Goal: Task Accomplishment & Management: Complete application form

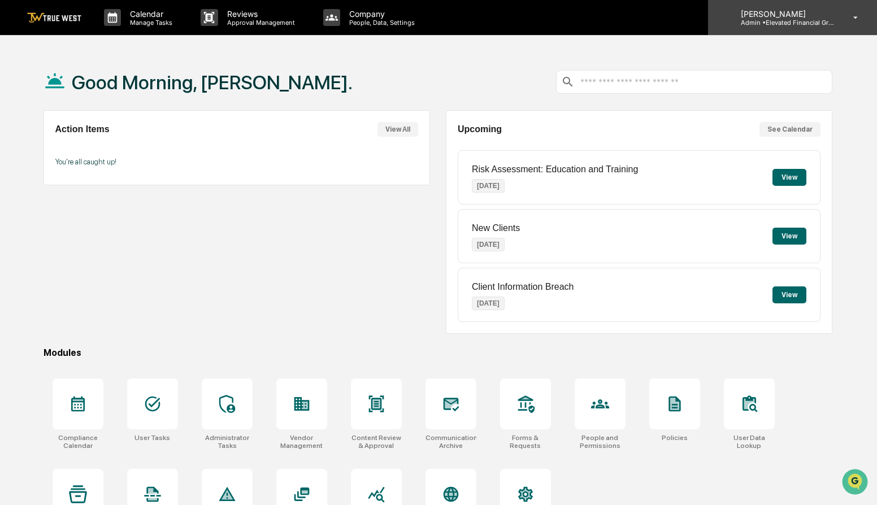
click at [786, 15] on p "[PERSON_NAME]" at bounding box center [783, 14] width 105 height 10
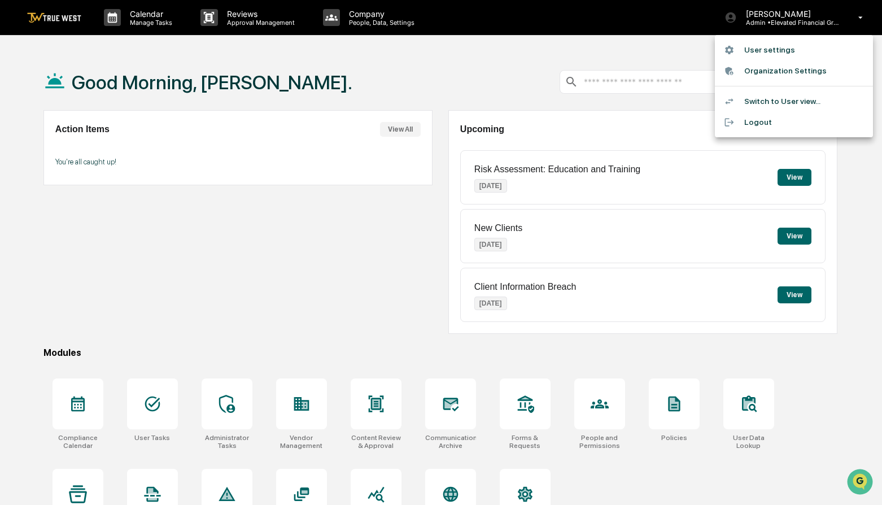
click at [309, 59] on div at bounding box center [441, 252] width 882 height 505
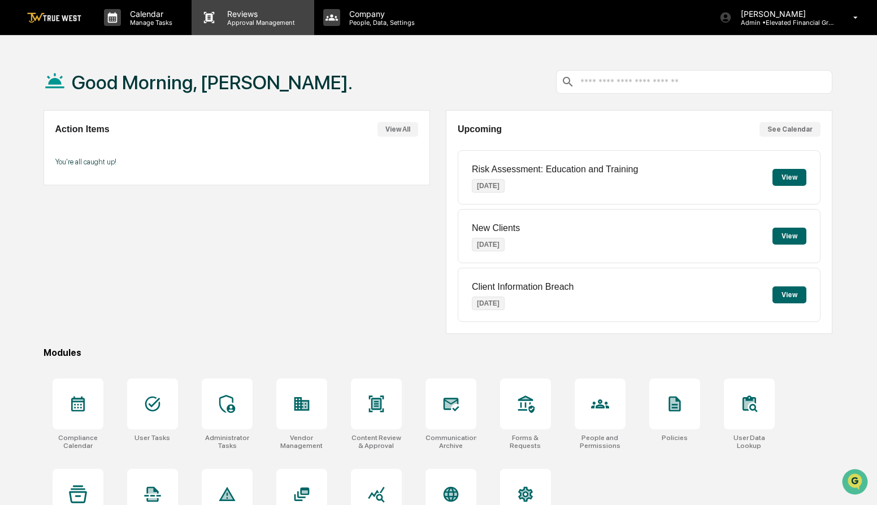
click at [266, 31] on div "User settings Organization Settings Switch to User view... Logout" at bounding box center [438, 252] width 877 height 505
click at [265, 25] on p "Approval Management" at bounding box center [259, 23] width 82 height 8
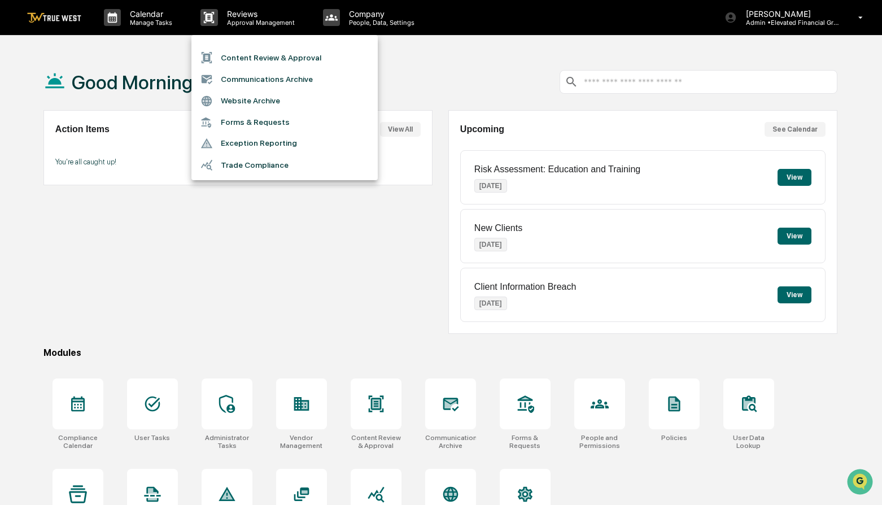
click at [274, 51] on li "Content Review & Approval" at bounding box center [284, 57] width 186 height 21
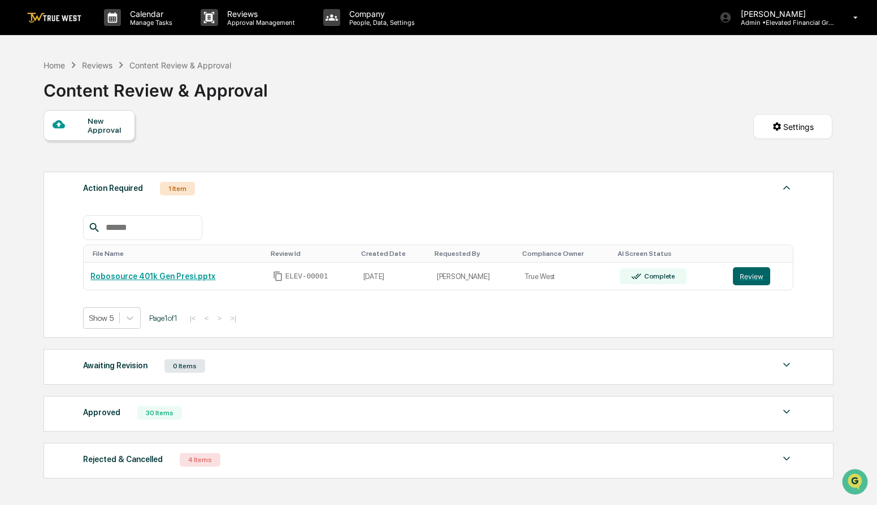
click at [406, 87] on div "Home Reviews Content Review & Approval Content Review & Approval" at bounding box center [437, 82] width 789 height 56
click at [747, 275] on button "Review" at bounding box center [750, 276] width 37 height 18
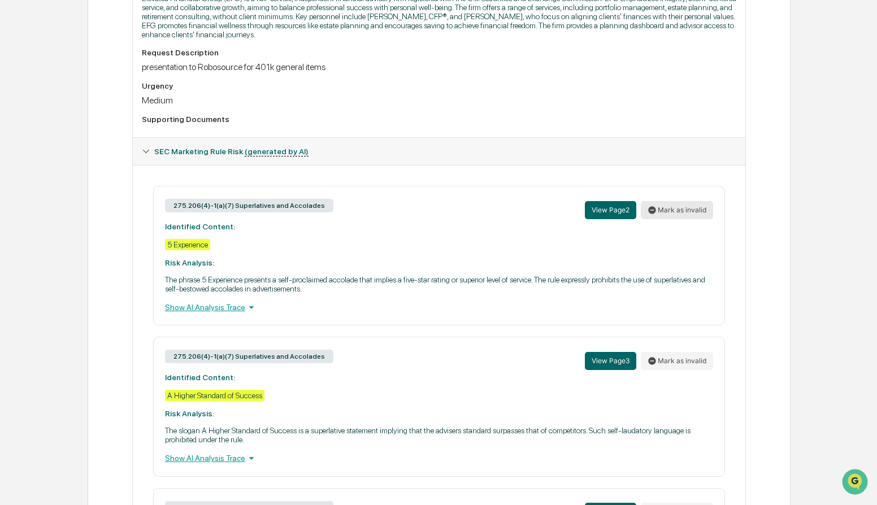
click at [699, 218] on button "Mark as invalid" at bounding box center [676, 210] width 72 height 18
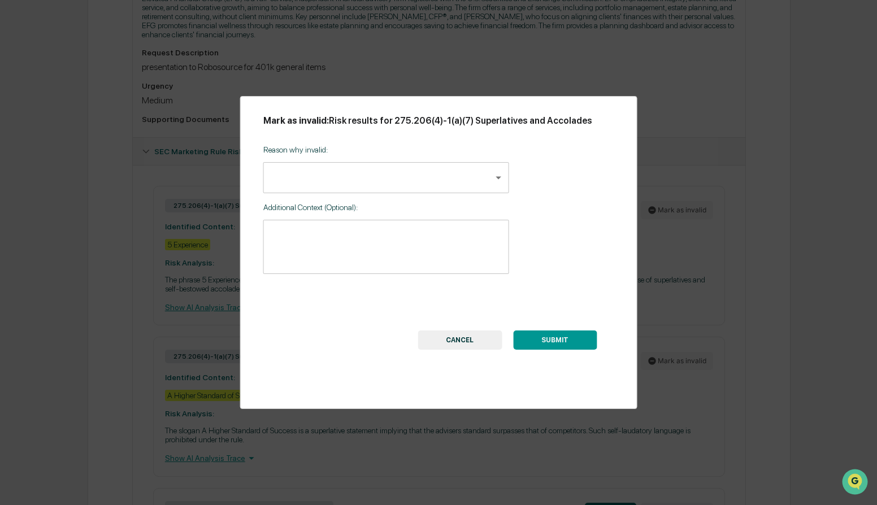
click at [369, 185] on body "Calendar Manage Tasks Reviews Approval Management Company People, Data, Setting…" at bounding box center [438, 163] width 877 height 1027
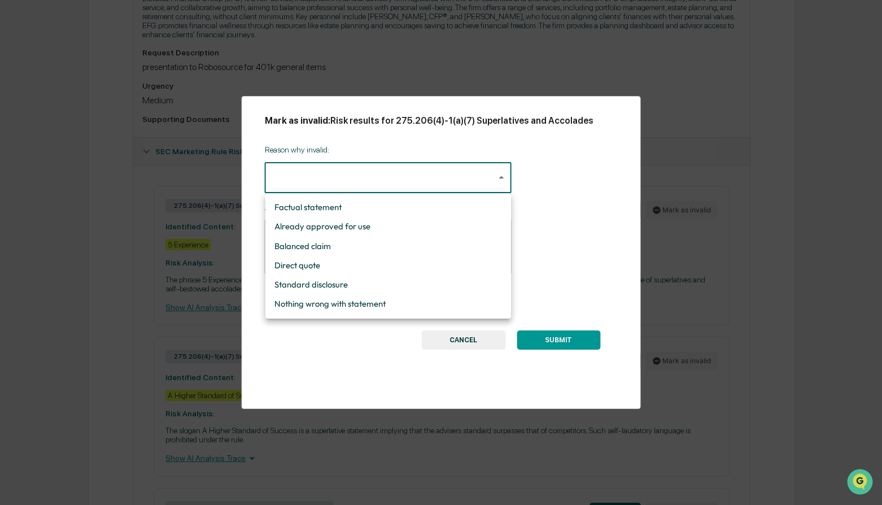
click at [364, 231] on li "Already approved for use" at bounding box center [388, 226] width 246 height 19
type input "**********"
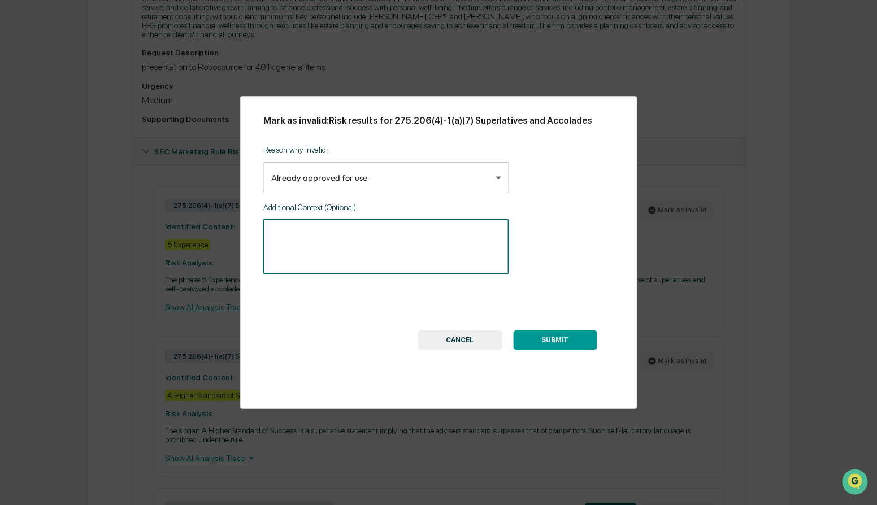
click at [366, 237] on textarea at bounding box center [386, 247] width 230 height 36
type textarea "**********"
click at [563, 341] on button "SUBMIT" at bounding box center [555, 339] width 84 height 19
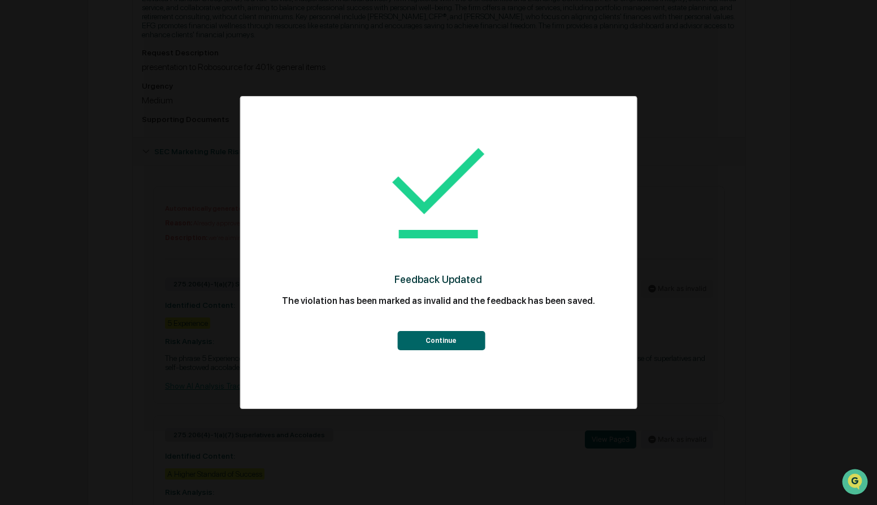
click at [461, 338] on button "Continue" at bounding box center [441, 340] width 88 height 19
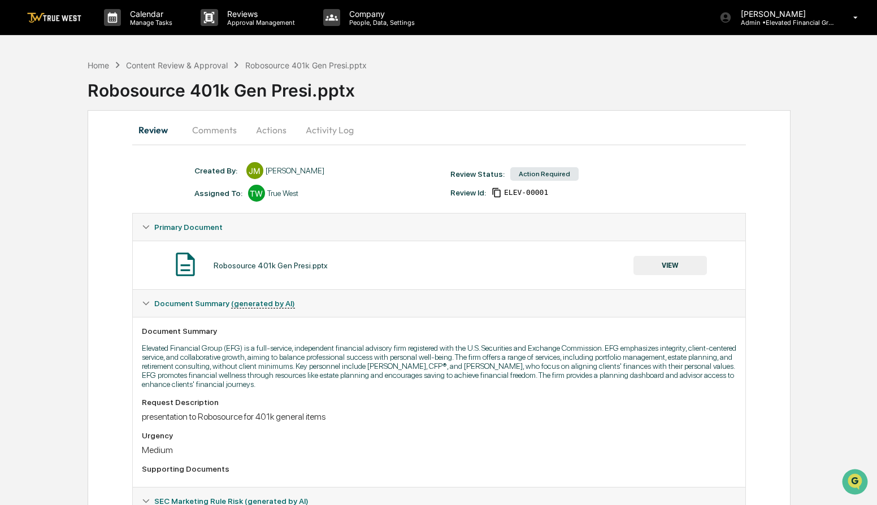
click at [683, 265] on button "VIEW" at bounding box center [669, 265] width 73 height 19
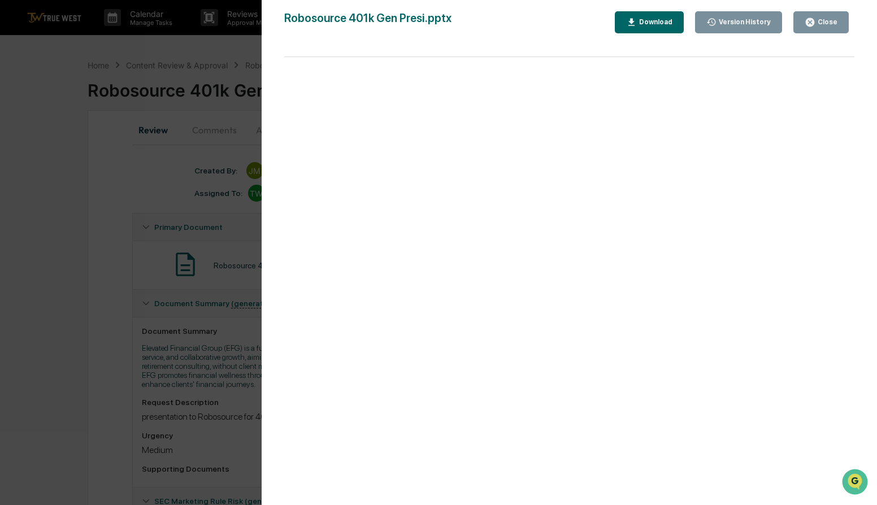
click at [821, 27] on div "Close" at bounding box center [820, 22] width 33 height 11
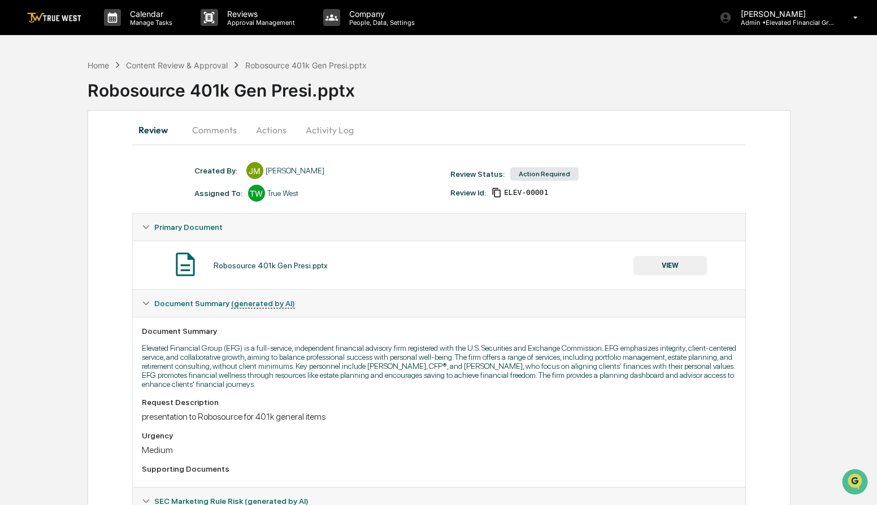
click at [282, 131] on button "Actions" at bounding box center [271, 129] width 51 height 27
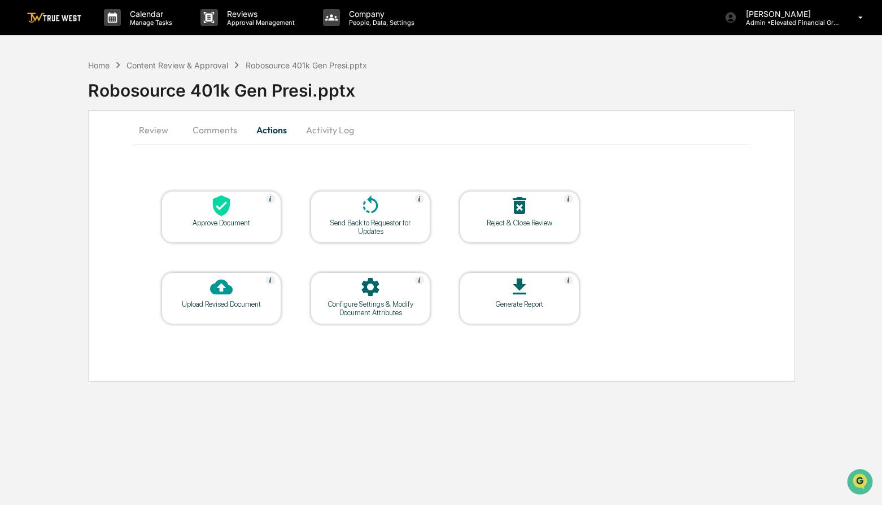
click at [265, 212] on div at bounding box center [221, 206] width 113 height 24
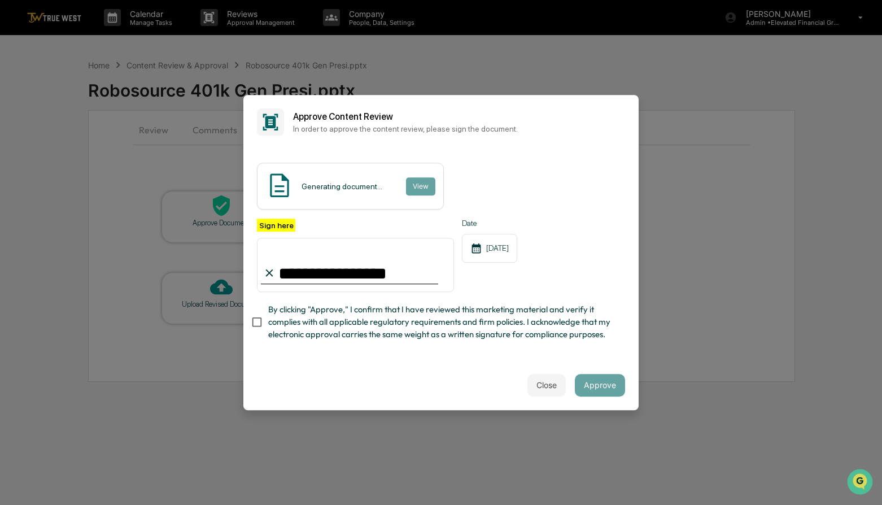
type input "**********"
click at [425, 200] on div "Generating document... View" at bounding box center [350, 186] width 187 height 47
click at [421, 192] on button "View" at bounding box center [420, 186] width 29 height 18
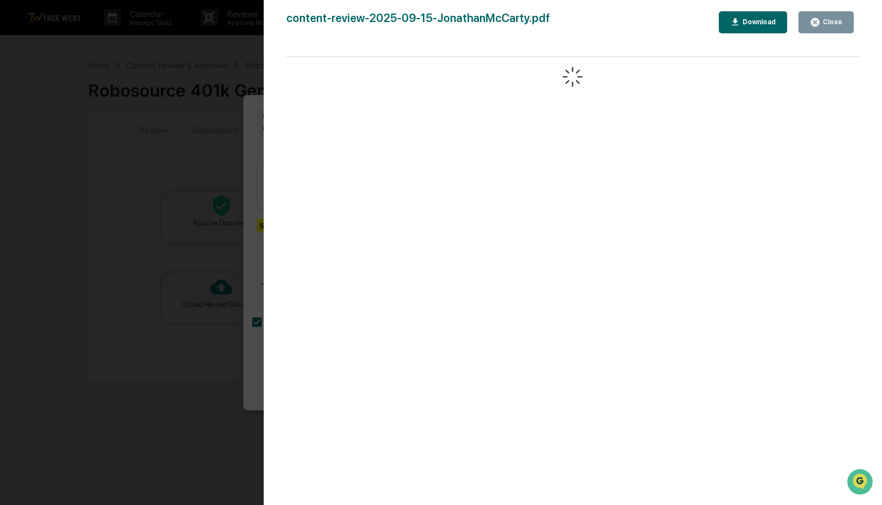
click at [821, 27] on icon "button" at bounding box center [815, 22] width 11 height 11
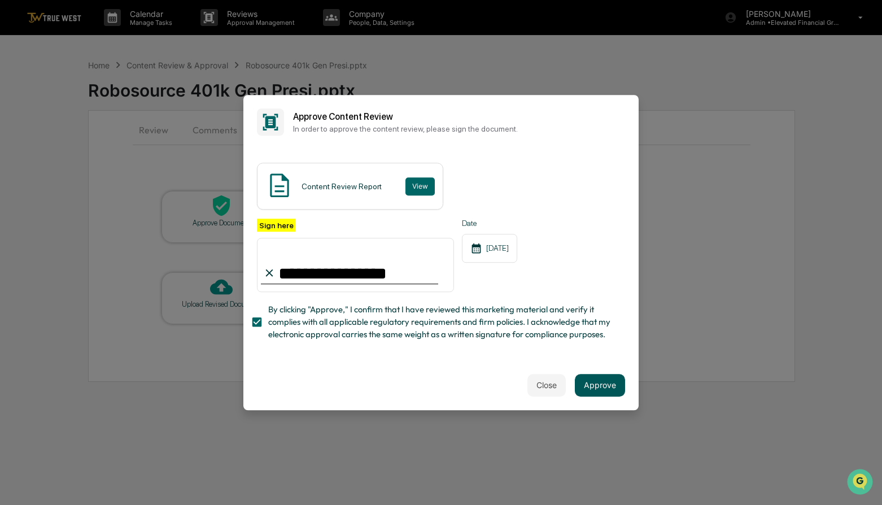
click at [599, 386] on button "Approve" at bounding box center [600, 385] width 50 height 23
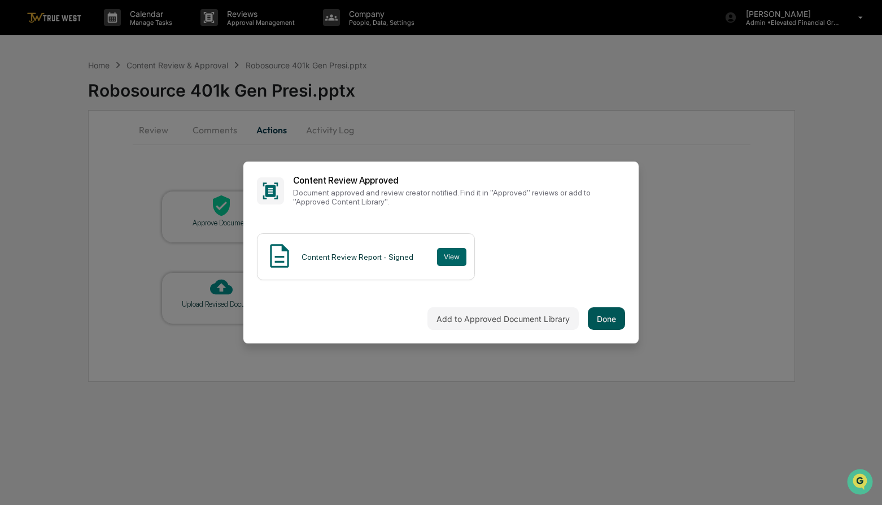
click at [616, 320] on button "Done" at bounding box center [606, 318] width 37 height 23
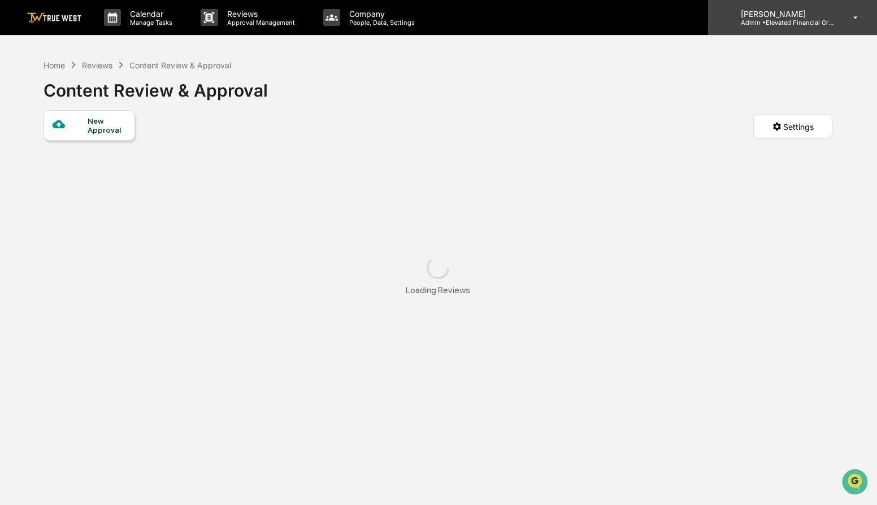
click at [770, 25] on p "Admin • Elevated Financial Group" at bounding box center [783, 23] width 105 height 8
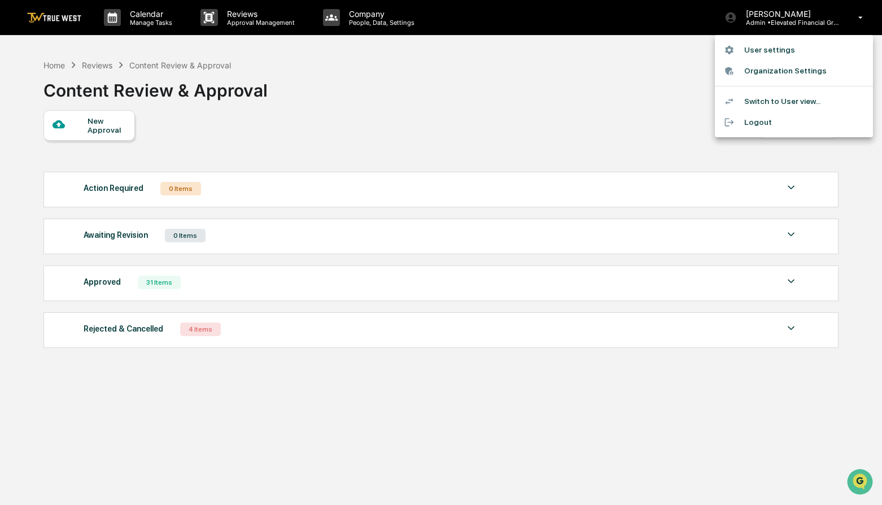
click at [774, 102] on li "Switch to User view..." at bounding box center [794, 101] width 158 height 21
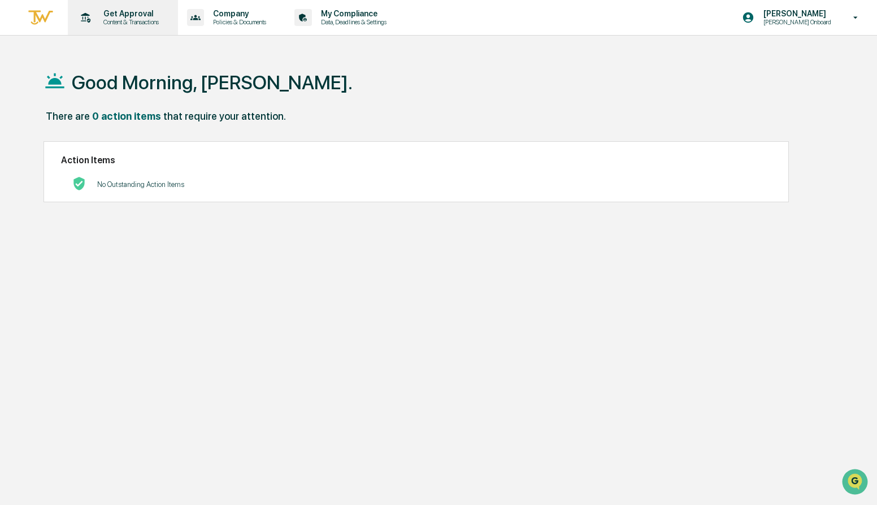
click at [142, 10] on p "Get Approval" at bounding box center [129, 13] width 70 height 9
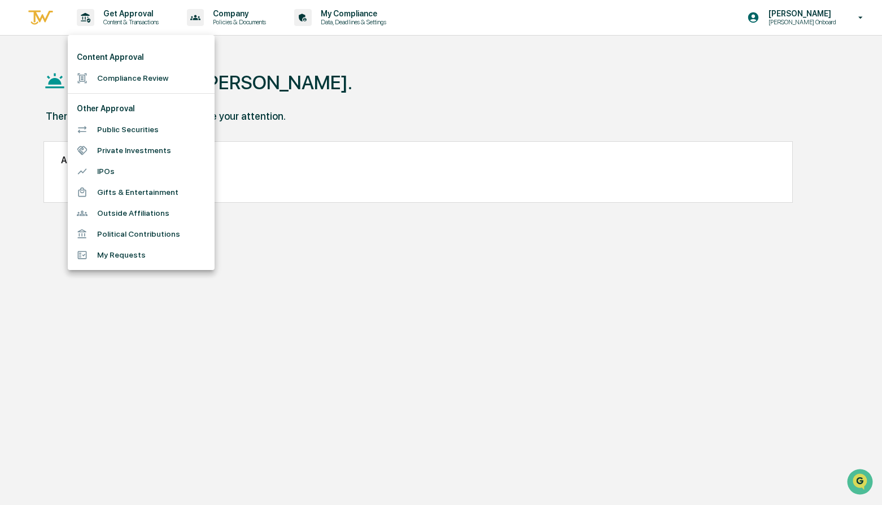
click at [141, 76] on li "Compliance Review" at bounding box center [141, 78] width 147 height 21
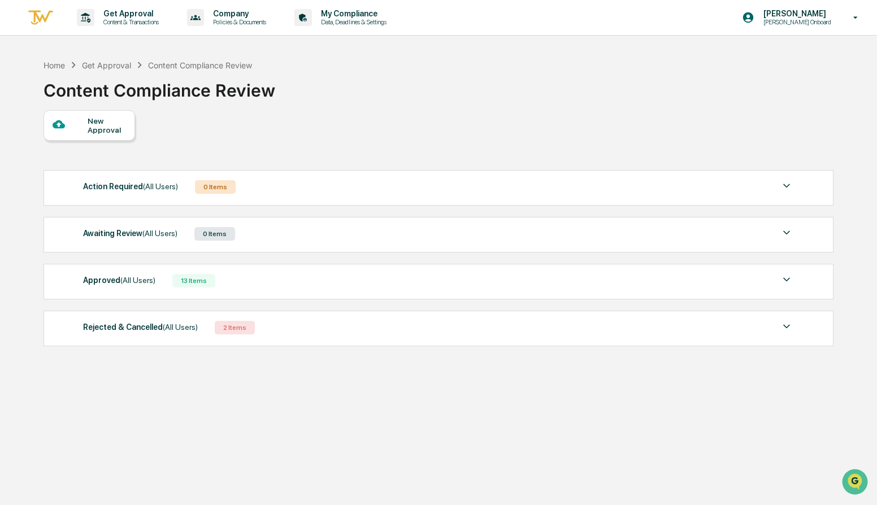
click at [55, 133] on div "New Approval" at bounding box center [88, 125] width 91 height 30
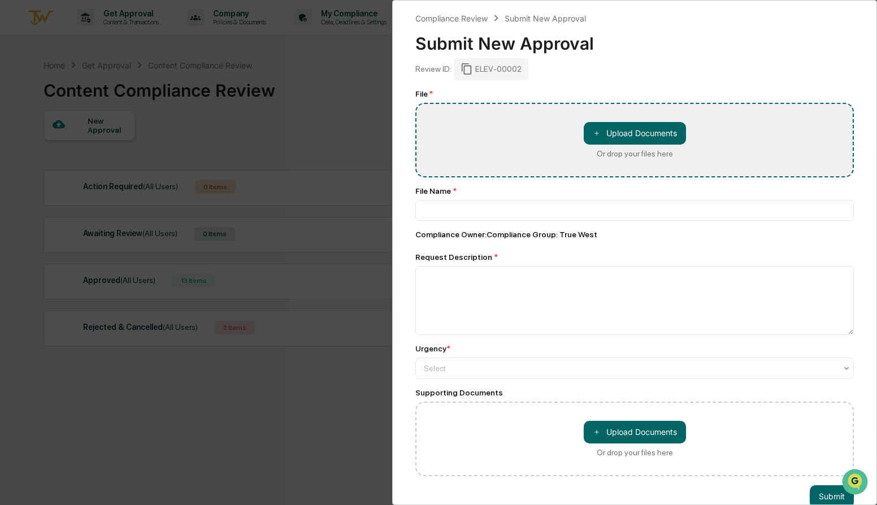
type input "**********"
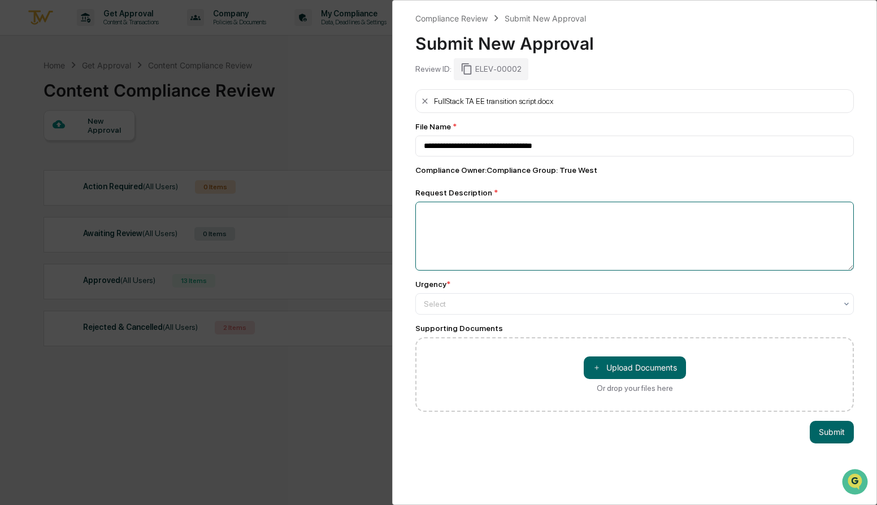
click at [557, 223] on textarea at bounding box center [634, 236] width 438 height 69
type textarea "**********"
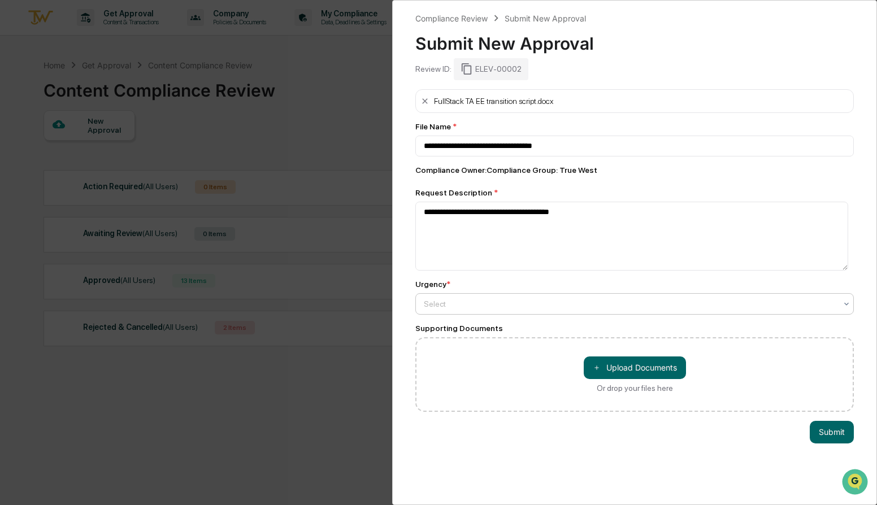
click at [620, 308] on div at bounding box center [630, 303] width 412 height 11
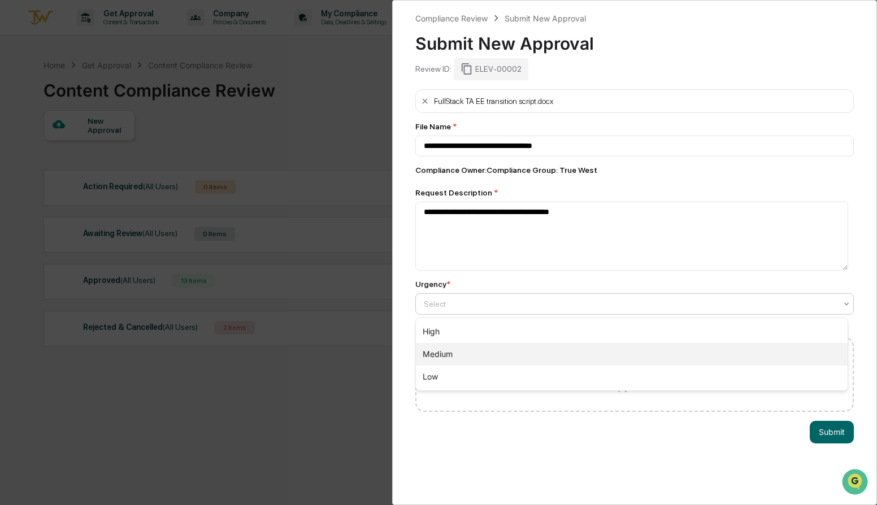
click at [530, 343] on div "Medium" at bounding box center [631, 354] width 431 height 23
click at [521, 301] on div at bounding box center [630, 303] width 412 height 11
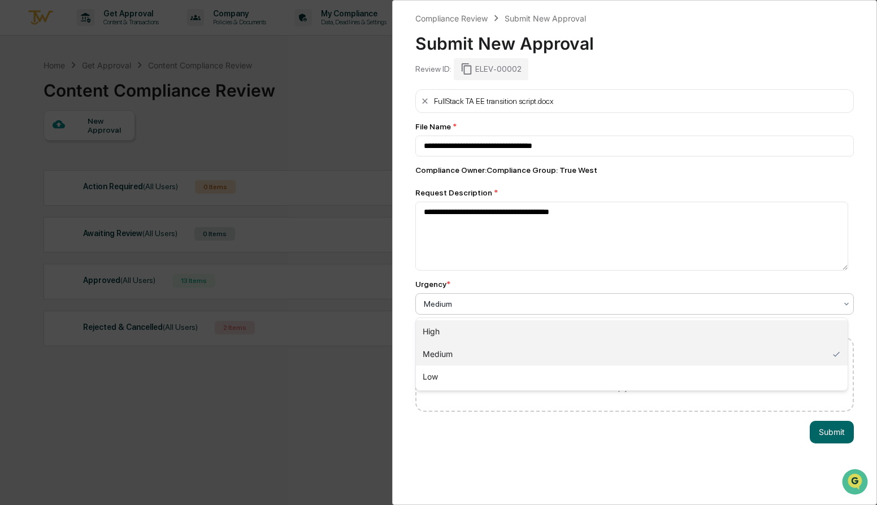
click at [511, 329] on div "High" at bounding box center [631, 331] width 431 height 23
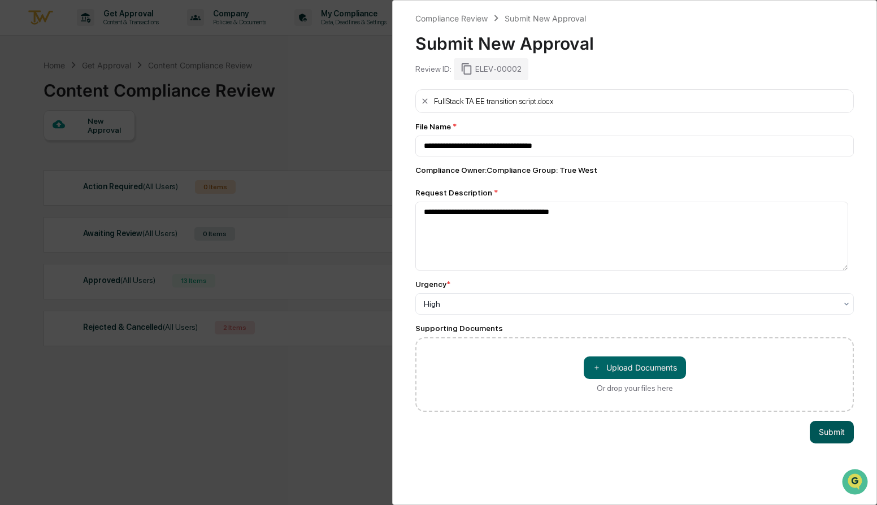
click at [835, 435] on button "Submit" at bounding box center [831, 432] width 44 height 23
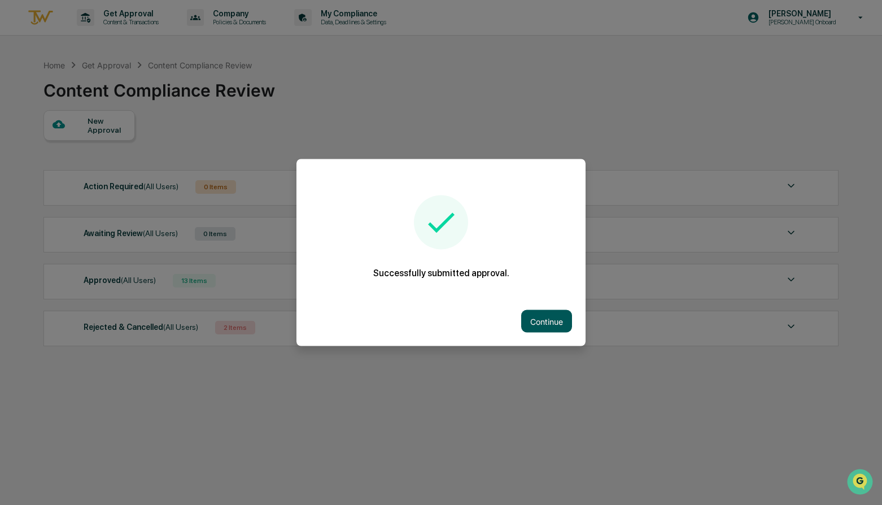
click at [549, 320] on button "Continue" at bounding box center [546, 321] width 51 height 23
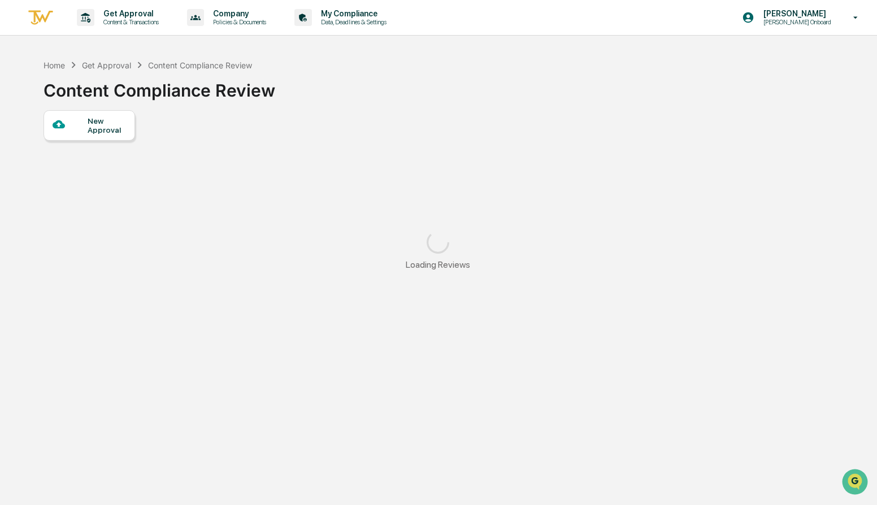
click at [115, 123] on div "New Approval" at bounding box center [107, 125] width 38 height 18
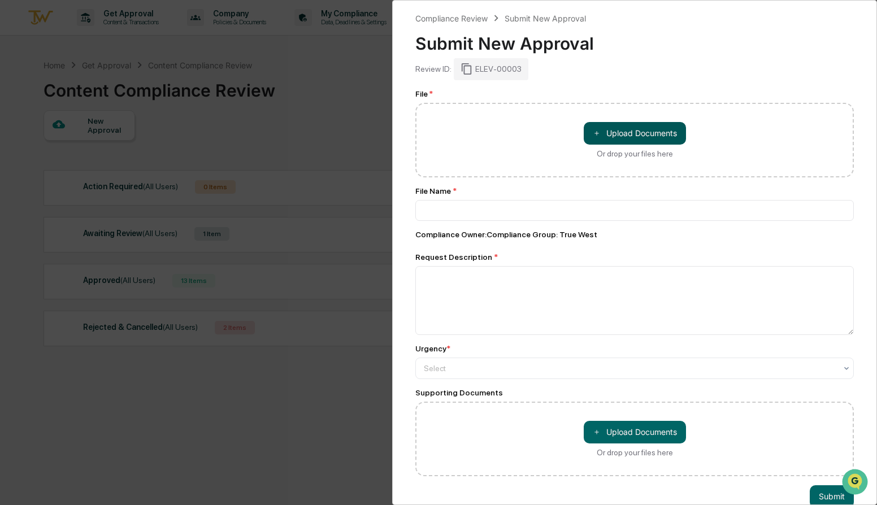
click at [630, 134] on button "＋ Upload Documents" at bounding box center [634, 133] width 102 height 23
type input "**********"
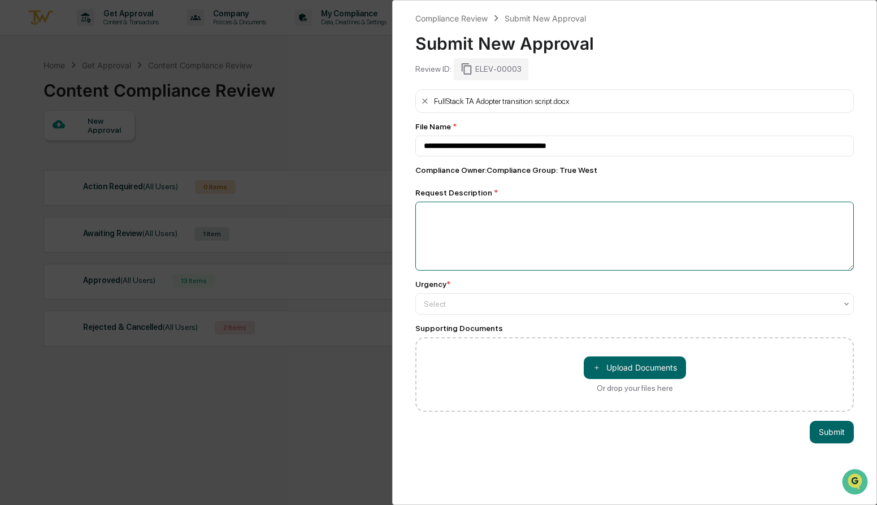
click at [530, 232] on textarea at bounding box center [634, 236] width 438 height 69
type textarea "**********"
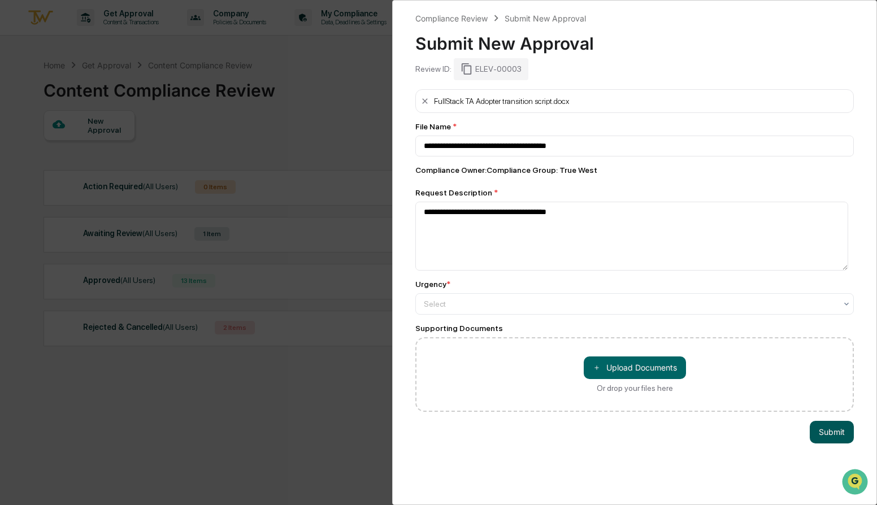
click at [829, 426] on button "Submit" at bounding box center [831, 432] width 44 height 23
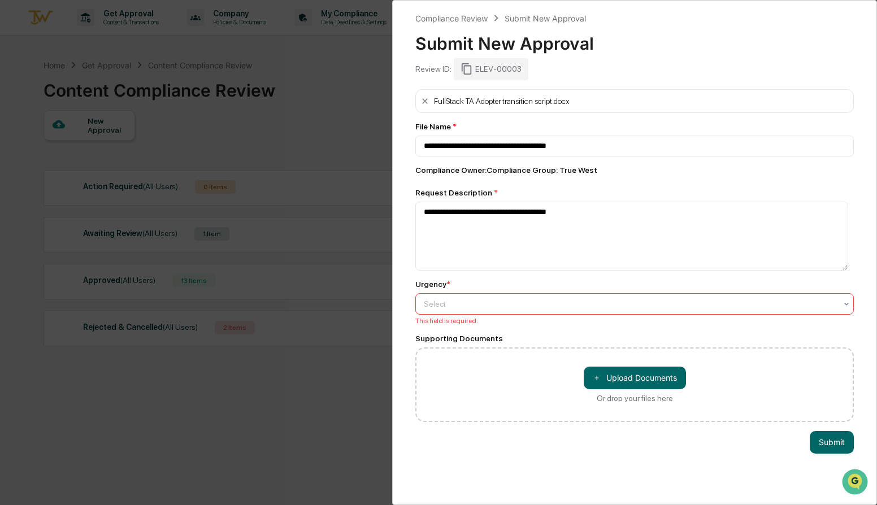
click at [571, 293] on div "Urgency * Select This field is required." at bounding box center [634, 302] width 438 height 45
click at [516, 302] on div at bounding box center [630, 303] width 412 height 11
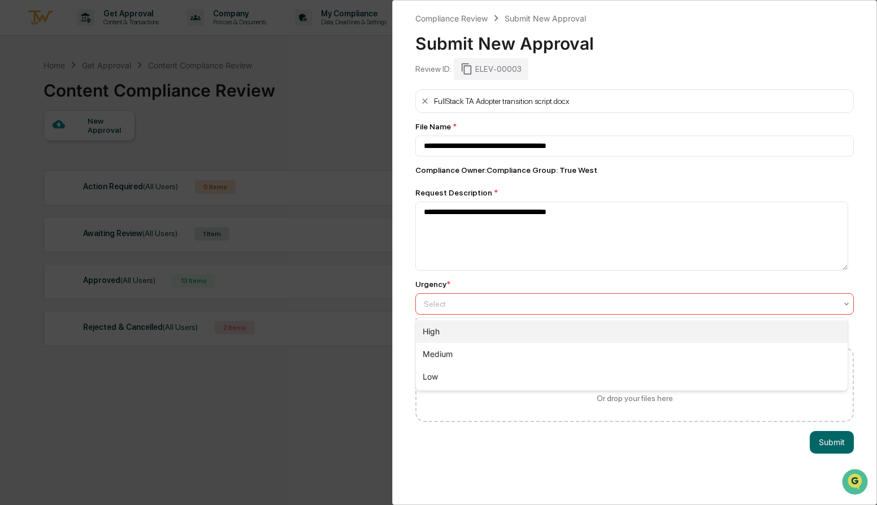
click at [496, 327] on div "High" at bounding box center [631, 331] width 431 height 23
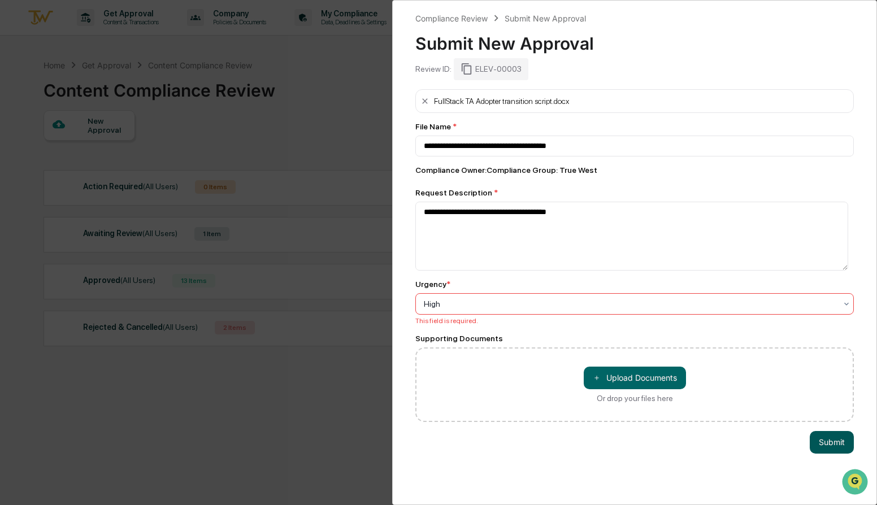
click at [824, 440] on button "Submit" at bounding box center [831, 442] width 44 height 23
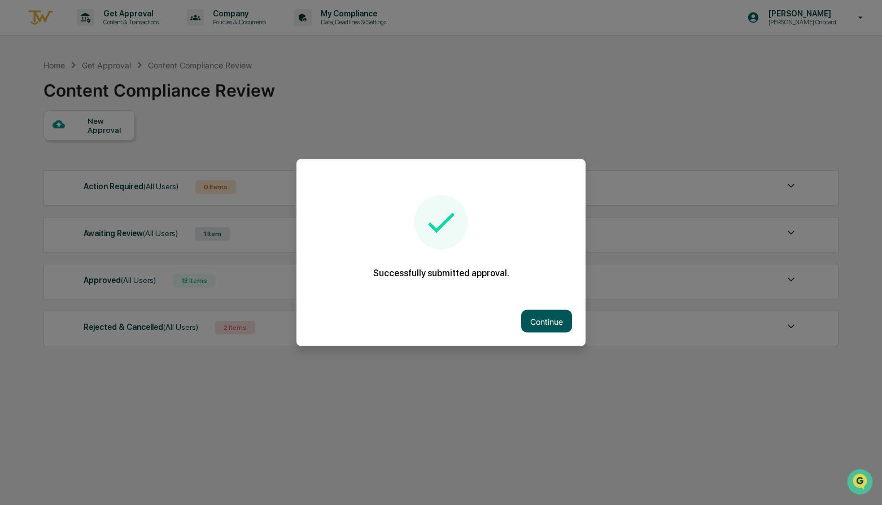
click at [553, 322] on button "Continue" at bounding box center [546, 321] width 51 height 23
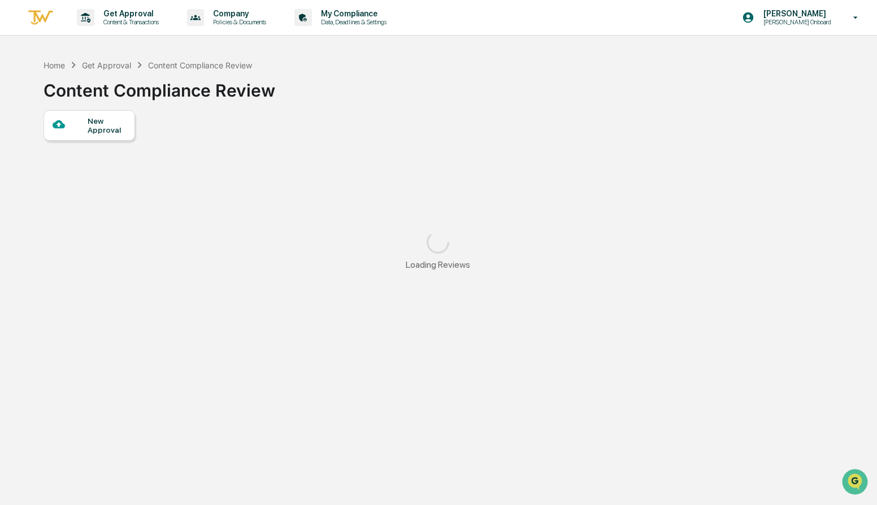
click at [788, 25] on p "Jonathan Onboard" at bounding box center [795, 22] width 82 height 8
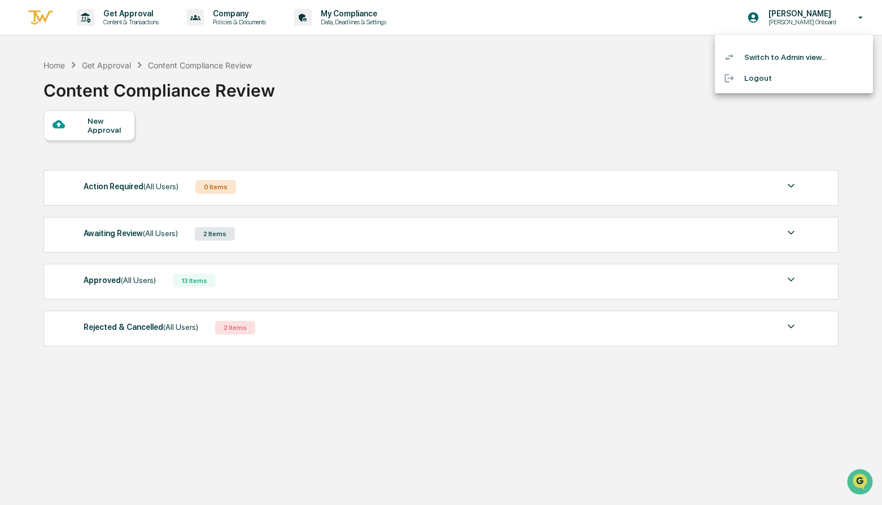
click at [784, 62] on li "Switch to Admin view..." at bounding box center [794, 57] width 158 height 21
